Goal: Entertainment & Leisure: Consume media (video, audio)

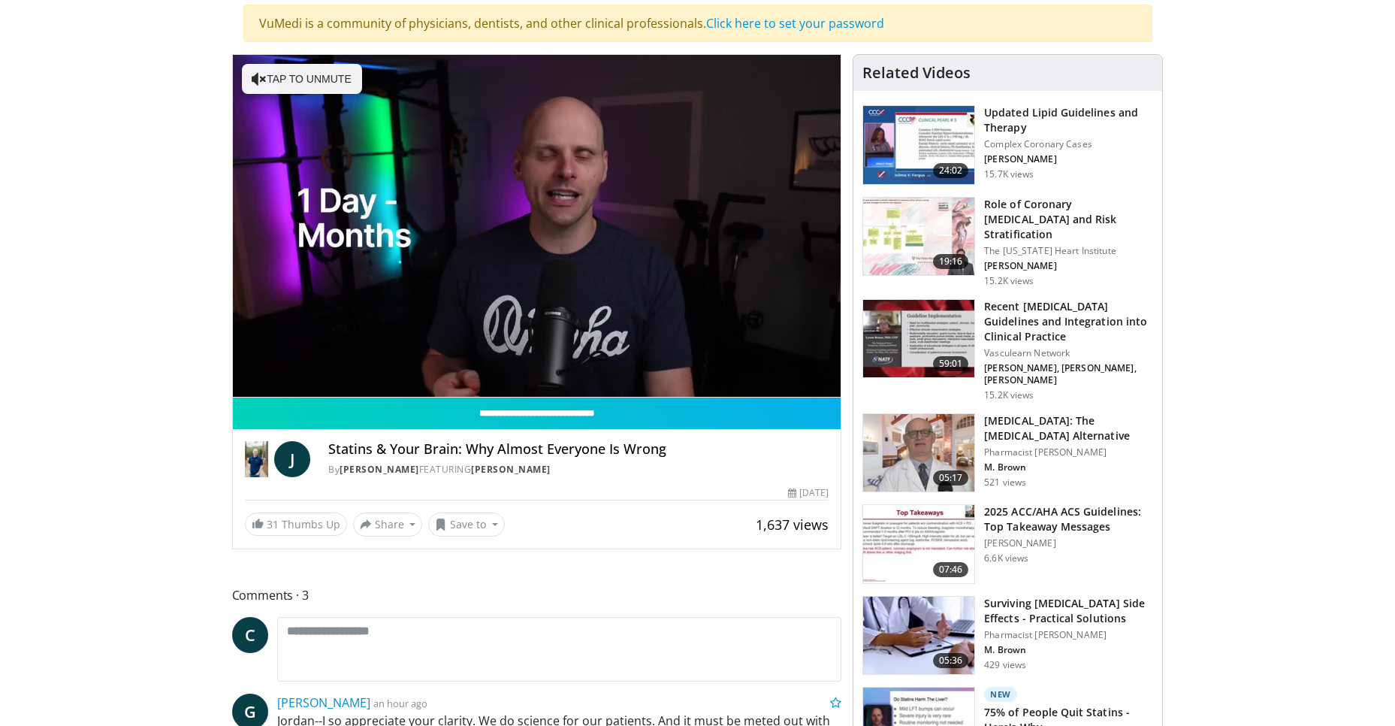
scroll to position [109, 0]
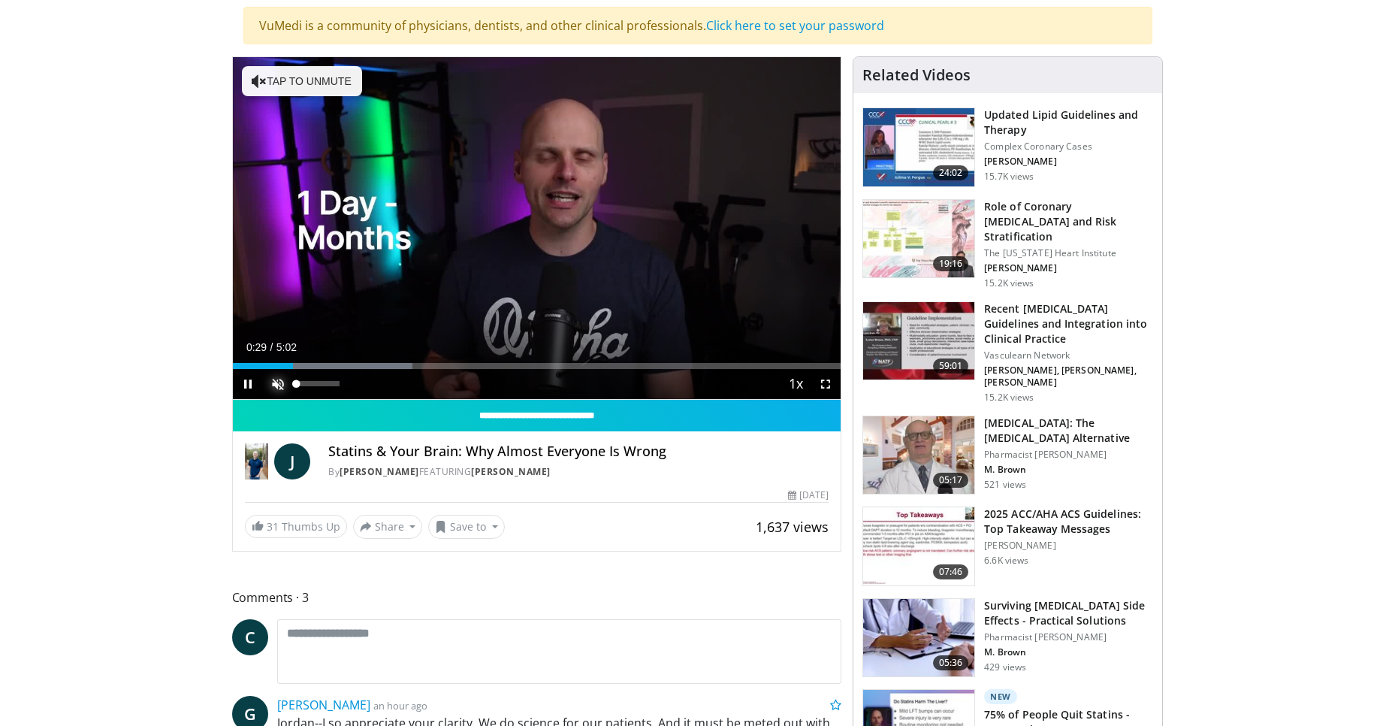
click at [276, 389] on span "Video Player" at bounding box center [278, 384] width 30 height 30
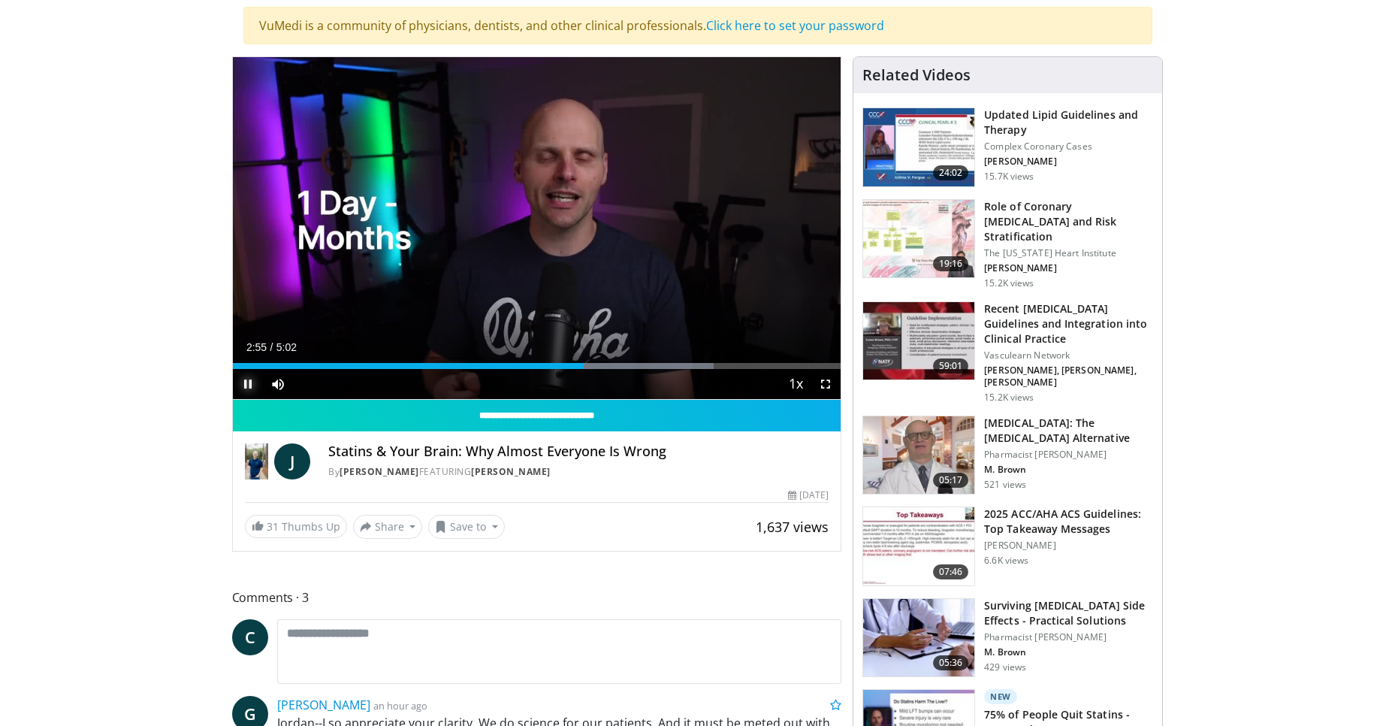
click at [252, 383] on span "Video Player" at bounding box center [248, 384] width 30 height 30
click at [242, 379] on span "Video Player" at bounding box center [248, 384] width 30 height 30
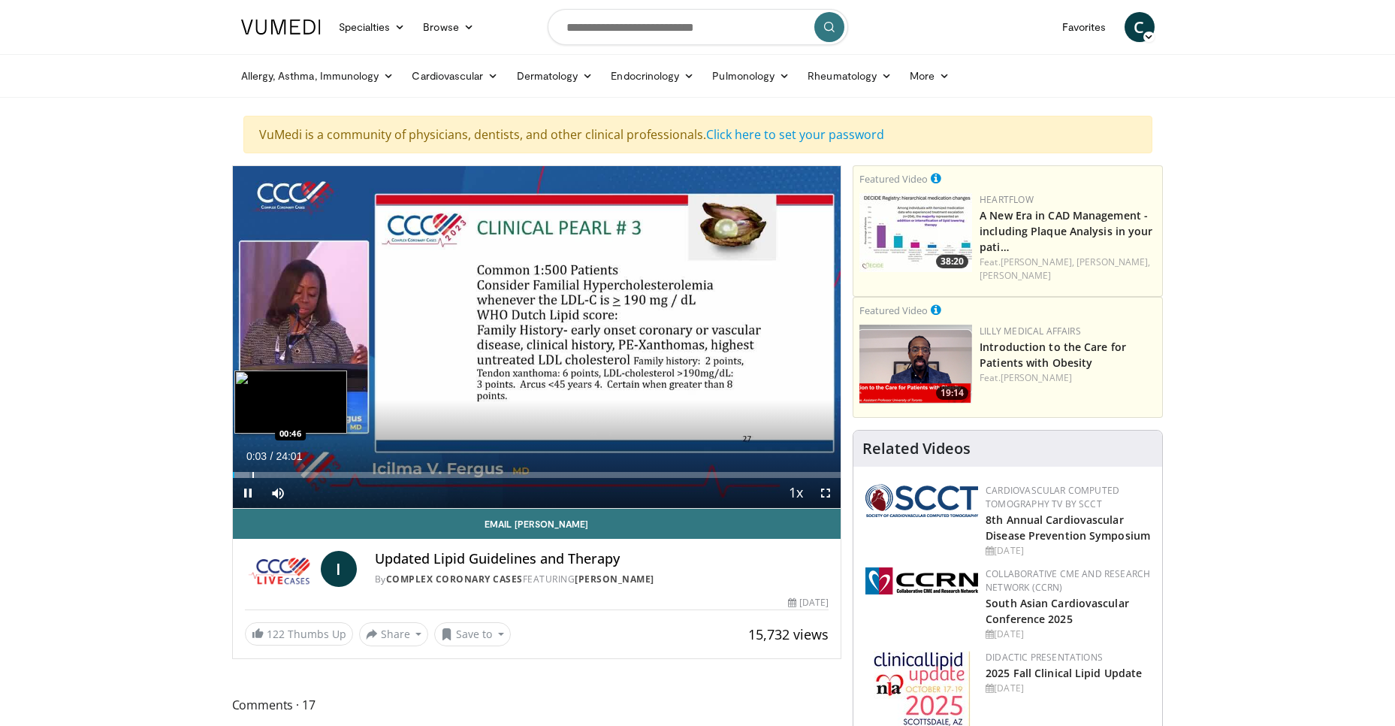
click at [252, 475] on div "Progress Bar" at bounding box center [253, 475] width 2 height 6
click at [276, 472] on div "Progress Bar" at bounding box center [277, 475] width 2 height 6
click at [325, 475] on div "Progress Bar" at bounding box center [326, 475] width 2 height 6
click at [246, 488] on span "Video Player" at bounding box center [248, 493] width 30 height 30
